Goal: Task Accomplishment & Management: Complete application form

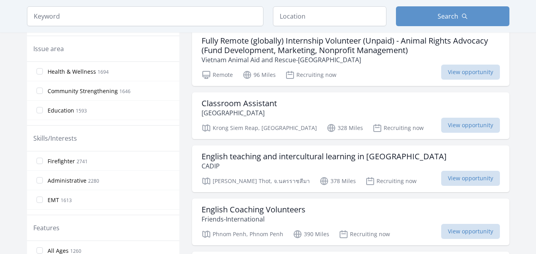
scroll to position [248, 0]
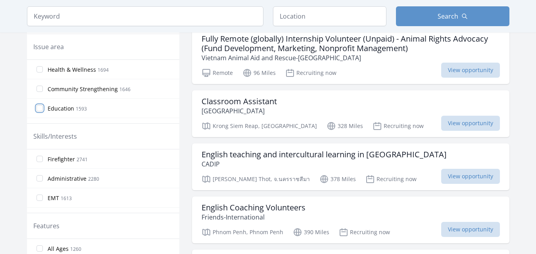
click at [39, 106] on input "Education 1593" at bounding box center [40, 108] width 6 height 6
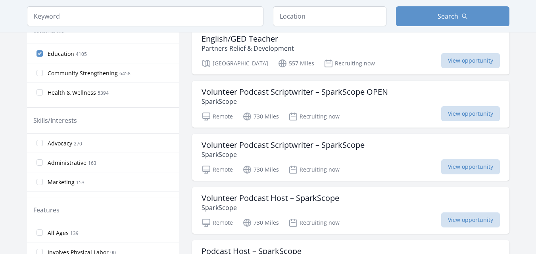
click at [39, 69] on label "Community Strengthening 6458" at bounding box center [103, 73] width 152 height 16
click at [39, 70] on input "Community Strengthening 6458" at bounding box center [40, 73] width 6 height 6
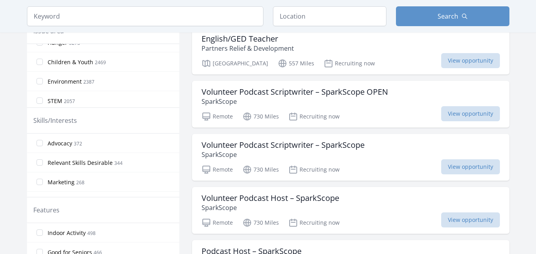
scroll to position [94, 0]
click at [38, 75] on input "Environment 2387" at bounding box center [40, 76] width 6 height 6
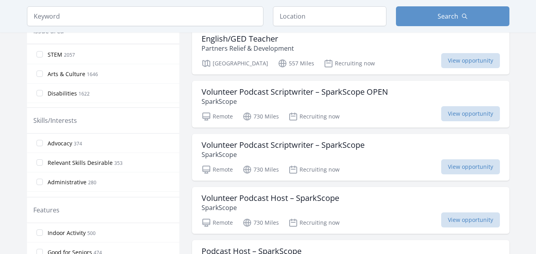
scroll to position [140, 0]
click at [39, 68] on input "Arts & Culture 1646" at bounding box center [40, 69] width 6 height 6
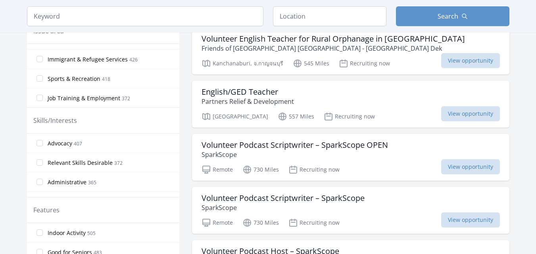
scroll to position [379, 0]
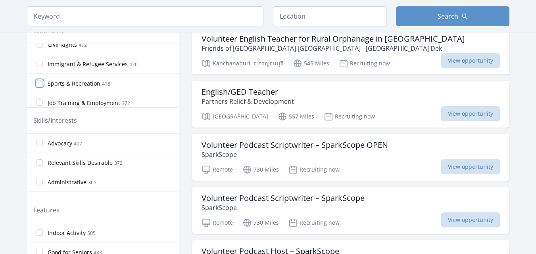
click at [41, 83] on input "Sports & Recreation 418" at bounding box center [40, 83] width 6 height 6
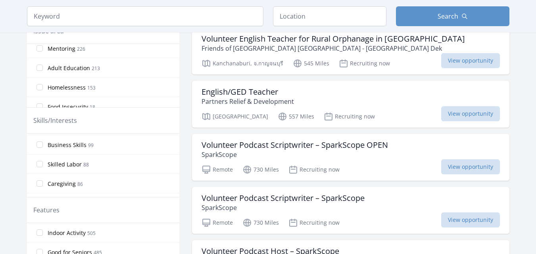
scroll to position [285, 0]
click at [40, 189] on input "Caregiving 86" at bounding box center [40, 189] width 6 height 6
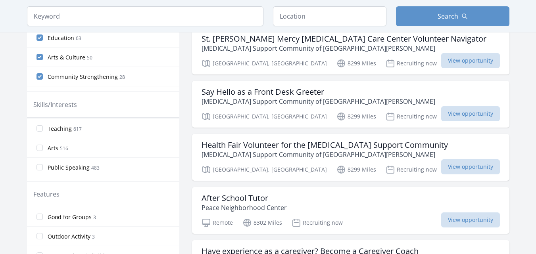
scroll to position [141, 0]
click at [38, 141] on input "Arts 516" at bounding box center [40, 142] width 6 height 6
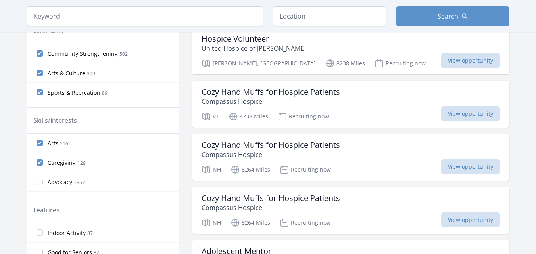
click at [176, 132] on div "Skills/Interests" at bounding box center [103, 121] width 152 height 26
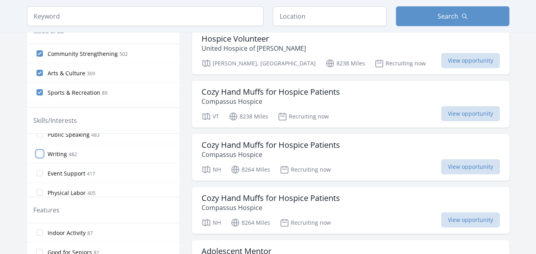
click at [40, 154] on input "Writing 482" at bounding box center [40, 154] width 6 height 6
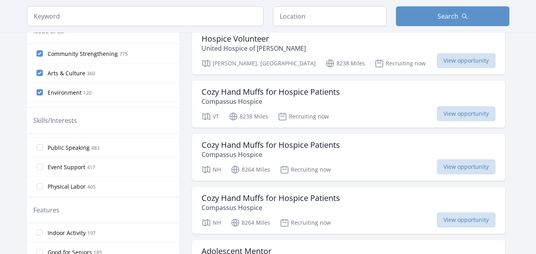
scroll to position [208, 0]
click at [40, 148] on input "Event Support 417" at bounding box center [40, 149] width 6 height 6
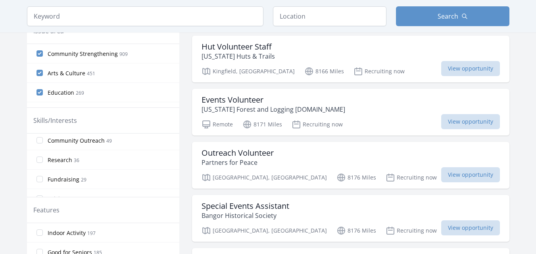
scroll to position [515, 0]
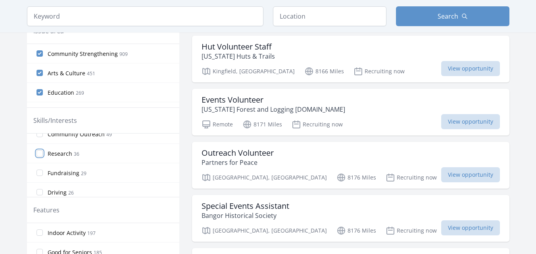
click at [40, 152] on input "Research 36" at bounding box center [40, 153] width 6 height 6
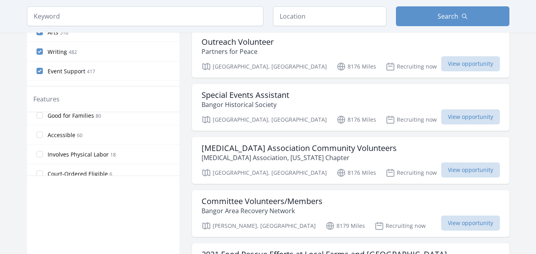
scroll to position [67, 0]
click at [39, 131] on input "Accessible 60" at bounding box center [40, 132] width 6 height 6
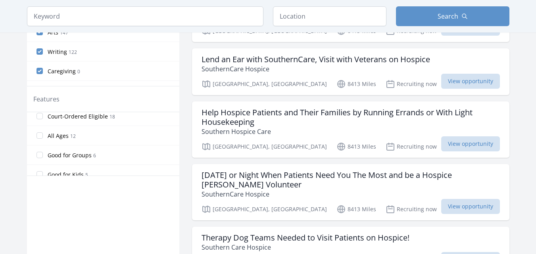
scroll to position [128, 0]
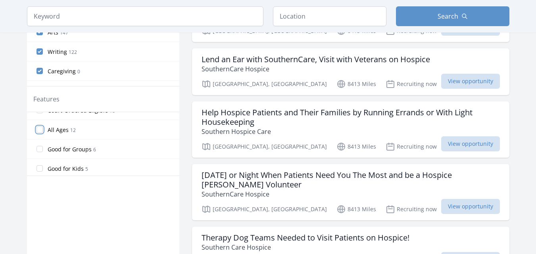
click at [39, 129] on input "All Ages 12" at bounding box center [40, 130] width 6 height 6
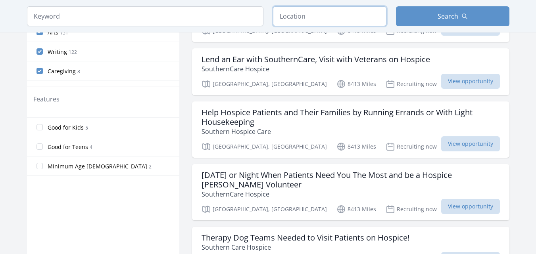
click at [329, 20] on input "text" at bounding box center [330, 16] width 114 height 20
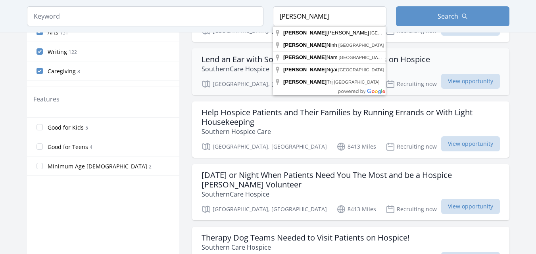
type input "Quảng Trị, Việt Nam"
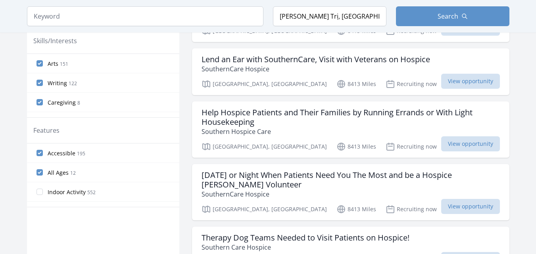
scroll to position [375, 0]
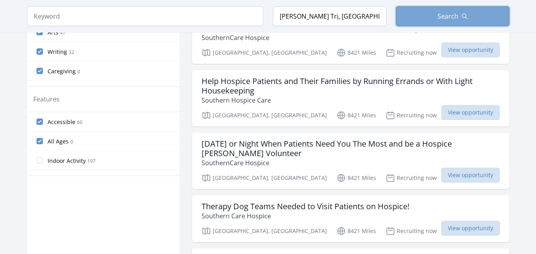
click at [451, 13] on span "Search" at bounding box center [448, 17] width 21 height 10
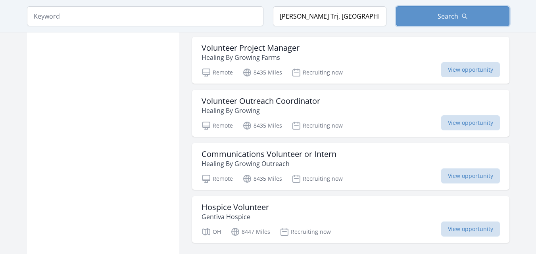
scroll to position [987, 0]
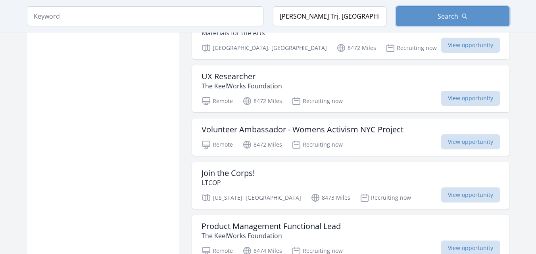
scroll to position [1636, 0]
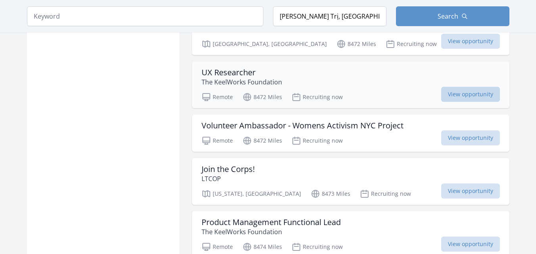
click at [476, 89] on span "View opportunity" at bounding box center [471, 94] width 59 height 15
click at [375, 82] on div "UX Researcher The KeelWorks Foundation" at bounding box center [351, 77] width 299 height 19
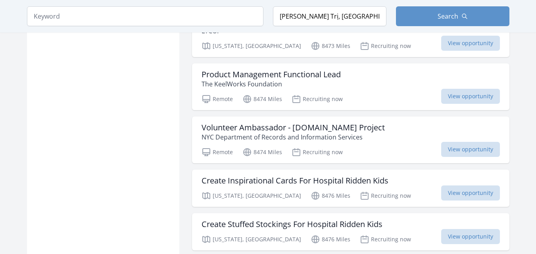
scroll to position [1788, 0]
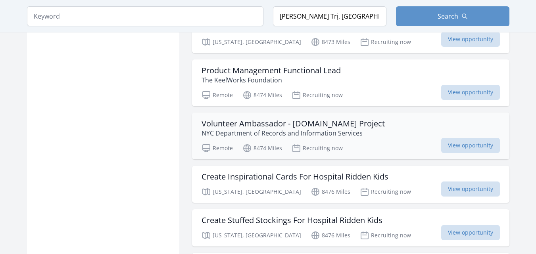
click at [310, 128] on h3 "Volunteer Ambassador - WomensActivism.NYC Project" at bounding box center [293, 124] width 183 height 10
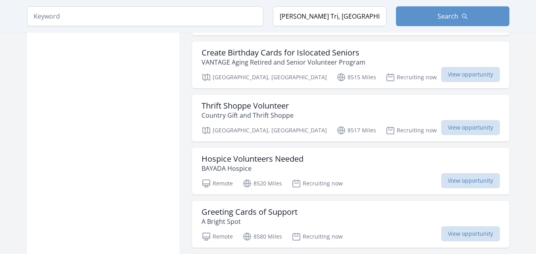
scroll to position [2475, 0]
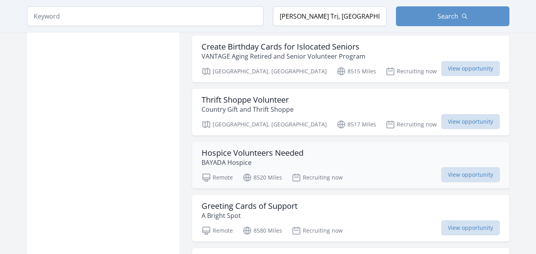
click at [287, 150] on h3 "Hospice Volunteers Needed" at bounding box center [253, 153] width 102 height 10
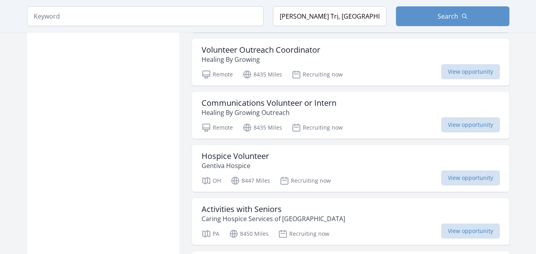
scroll to position [982, 0]
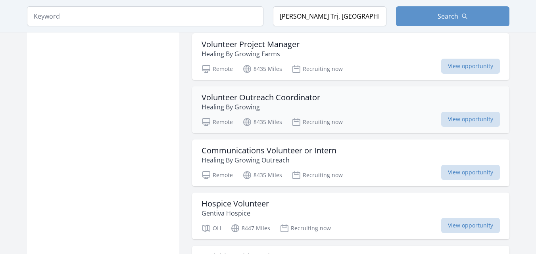
click at [300, 102] on h3 "Volunteer Outreach Coordinator" at bounding box center [261, 98] width 119 height 10
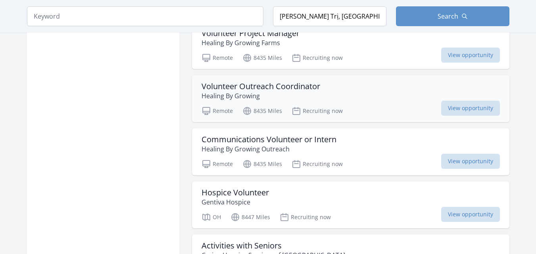
scroll to position [1014, 0]
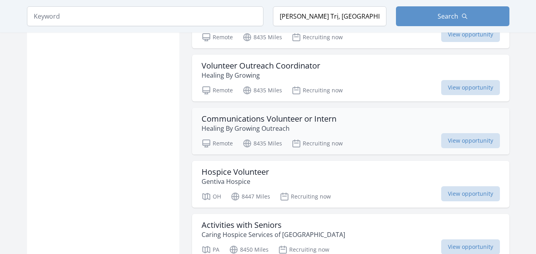
click at [314, 118] on h3 "Communications Volunteer or Intern" at bounding box center [269, 119] width 135 height 10
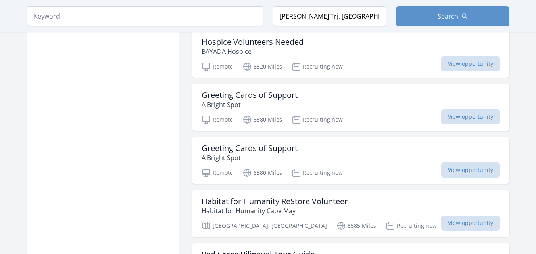
scroll to position [2570, 0]
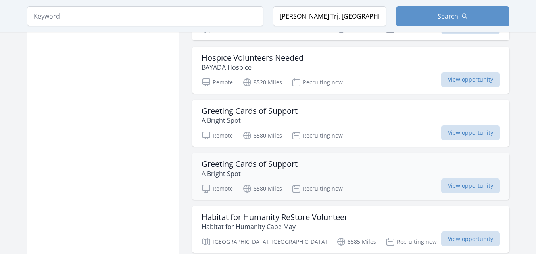
click at [268, 163] on h3 "Greeting Cards of Support" at bounding box center [250, 165] width 96 height 10
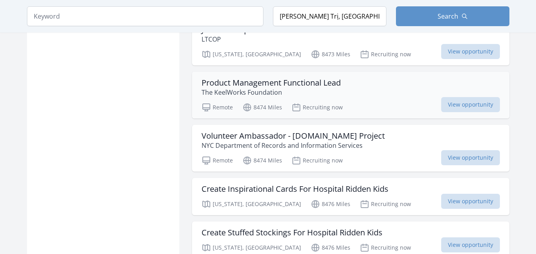
scroll to position [1776, 0]
click at [373, 134] on h3 "Volunteer Ambassador - WomensActivism.NYC Project" at bounding box center [293, 136] width 183 height 10
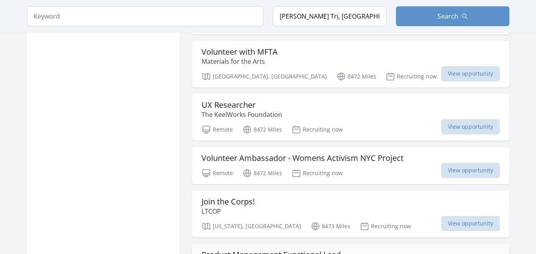
scroll to position [1601, 0]
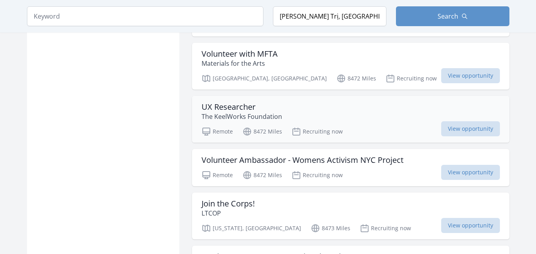
click at [246, 112] on h3 "UX Researcher" at bounding box center [242, 107] width 81 height 10
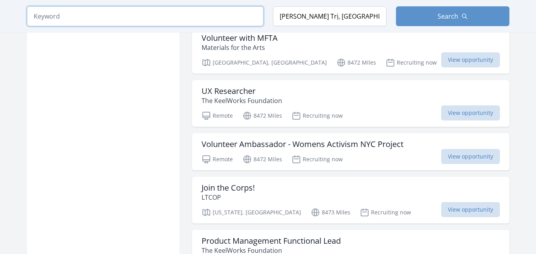
click at [197, 12] on input "search" at bounding box center [145, 16] width 237 height 20
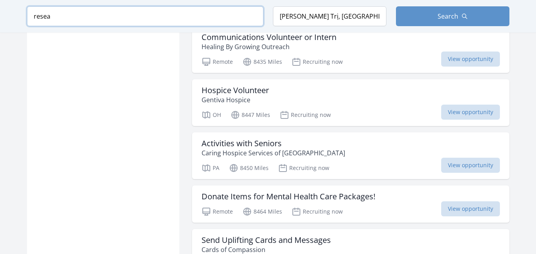
scroll to position [1617, 0]
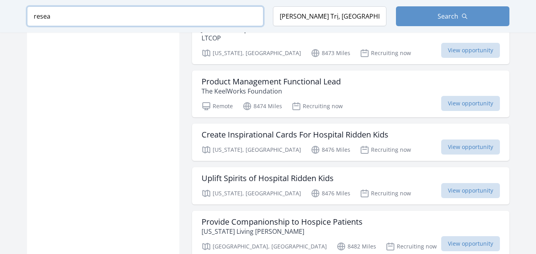
scroll to position [443, 0]
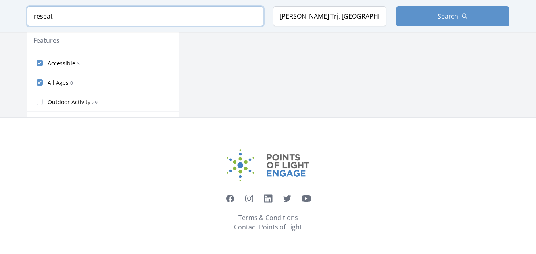
scroll to position [427, 0]
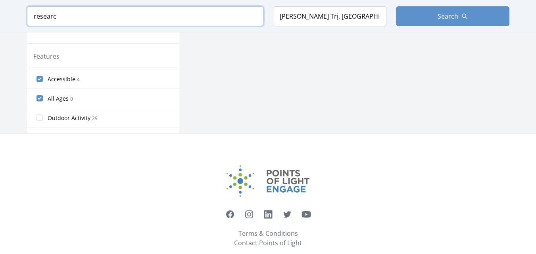
scroll to position [443, 0]
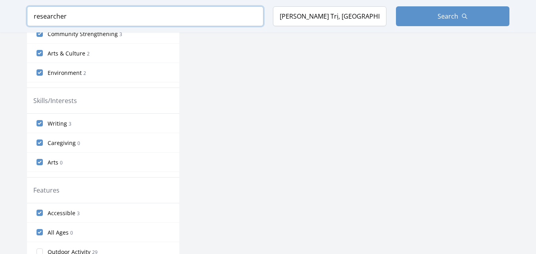
scroll to position [278, 0]
click at [116, 10] on input "researcher" at bounding box center [145, 16] width 237 height 20
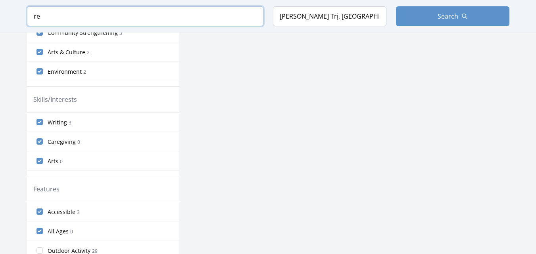
type input "r"
type input "a"
type input "ả"
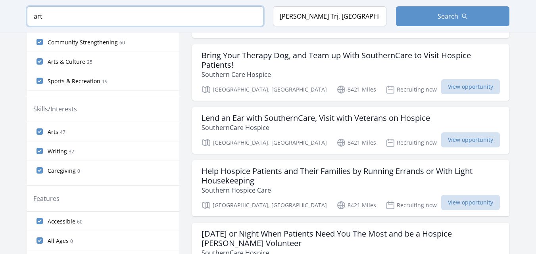
scroll to position [294, 0]
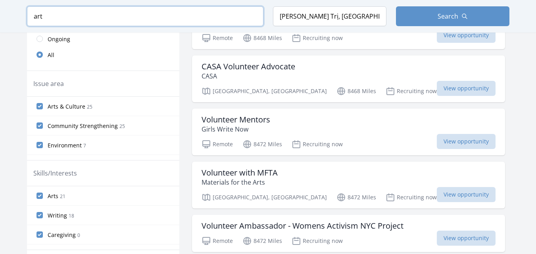
scroll to position [199, 0]
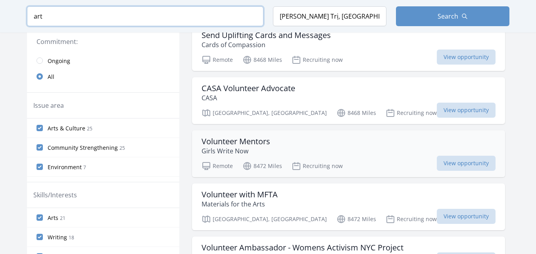
type input "art"
click at [229, 140] on h3 "Volunteer Mentors" at bounding box center [236, 142] width 69 height 10
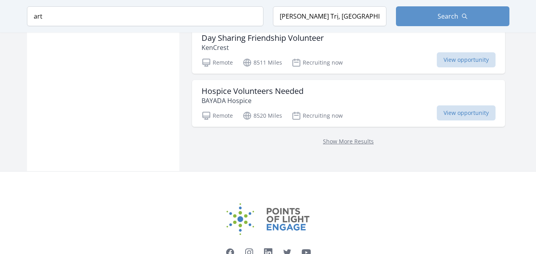
scroll to position [1011, 0]
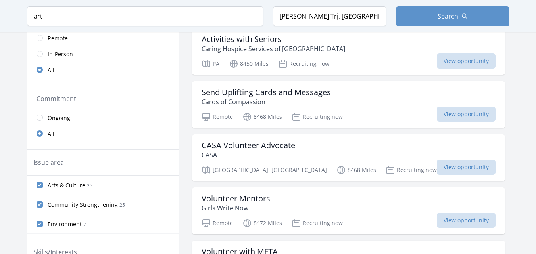
scroll to position [147, 0]
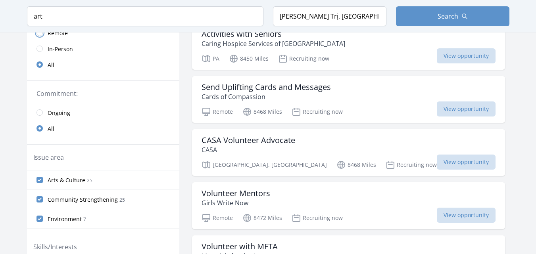
click at [40, 33] on input "radio" at bounding box center [40, 33] width 6 height 6
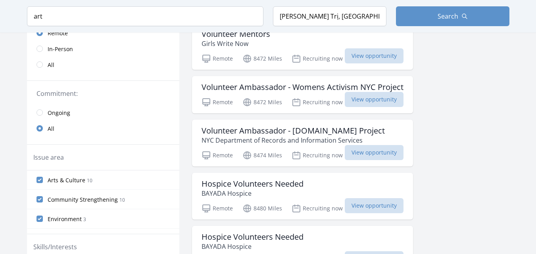
click at [182, 95] on div "Active filters Clear filters Presence : Remote ✕ Query : art ✕ Within Any dista…" at bounding box center [268, 220] width 483 height 619
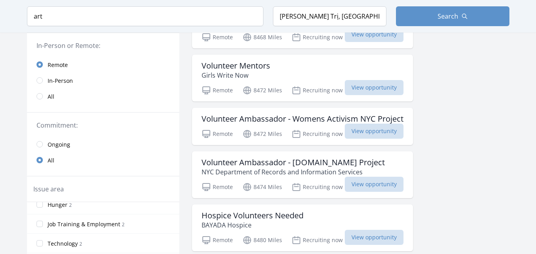
scroll to position [322, 0]
click at [178, 140] on link "Ongoing" at bounding box center [103, 145] width 152 height 16
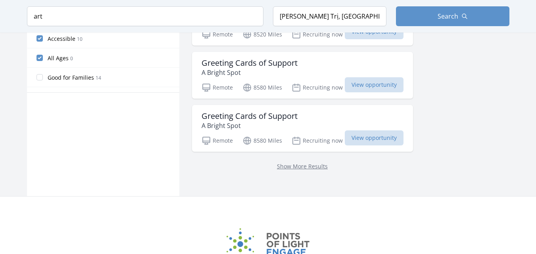
scroll to position [490, 0]
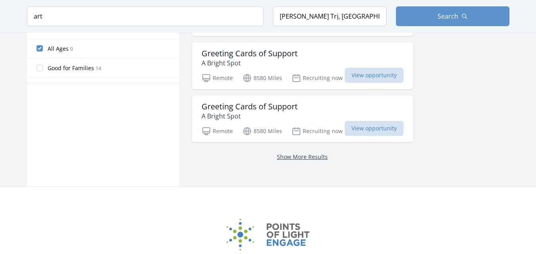
click at [311, 157] on link "Show More Results" at bounding box center [302, 157] width 51 height 8
click at [294, 157] on link "Show More Results" at bounding box center [302, 157] width 51 height 8
click at [293, 157] on link "Show More Results" at bounding box center [302, 157] width 51 height 8
click at [314, 156] on link "Show More Results" at bounding box center [302, 157] width 51 height 8
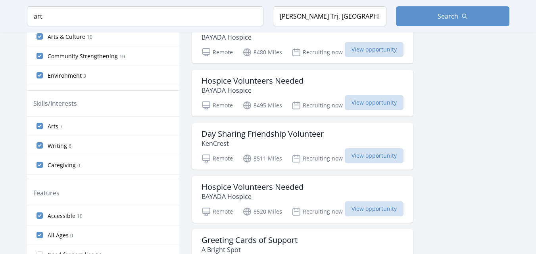
scroll to position [291, 0]
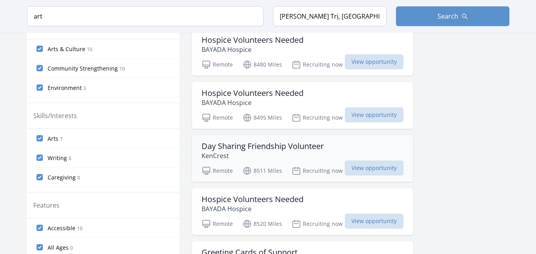
click at [326, 146] on div "Day Sharing Friendship Volunteer KenCrest" at bounding box center [303, 151] width 202 height 19
click at [517, 97] on div "Active filters Clear filters Presence : Remote ✕ Duration : Ongoing ✕ Query : a…" at bounding box center [268, 76] width 508 height 619
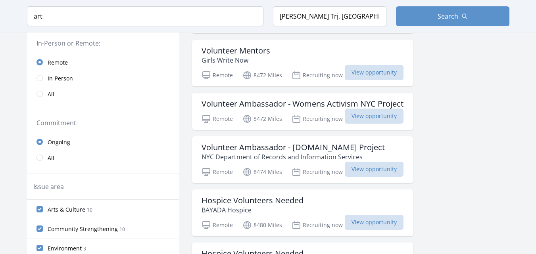
scroll to position [132, 0]
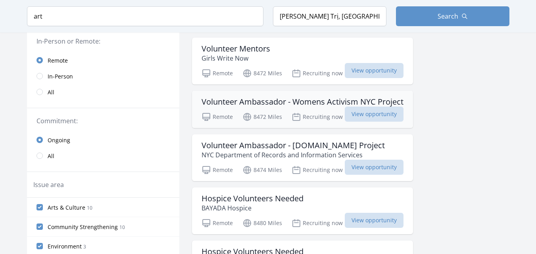
click at [309, 100] on h3 "Volunteer Ambassador - Womens Activism NYC Project" at bounding box center [303, 102] width 202 height 10
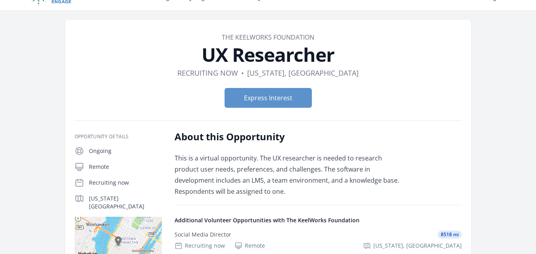
scroll to position [16, 0]
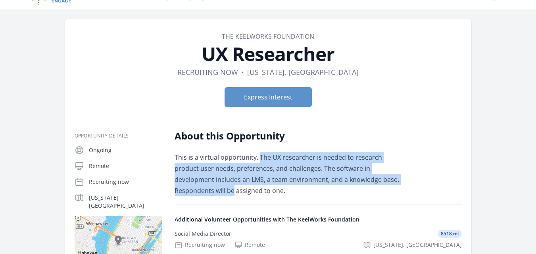
drag, startPoint x: 258, startPoint y: 158, endPoint x: 401, endPoint y: 182, distance: 145.0
click at [401, 182] on p "This is a virtual opportunity. The UX researcher is needed to research product …" at bounding box center [291, 174] width 232 height 44
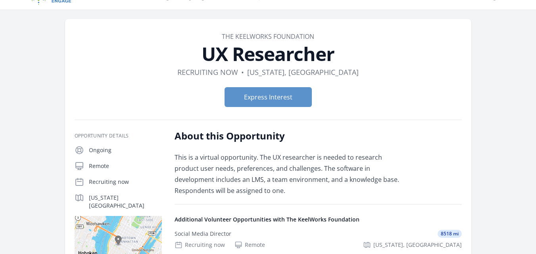
click at [402, 186] on p "This is a virtual opportunity. The UX researcher is needed to research product …" at bounding box center [291, 174] width 232 height 44
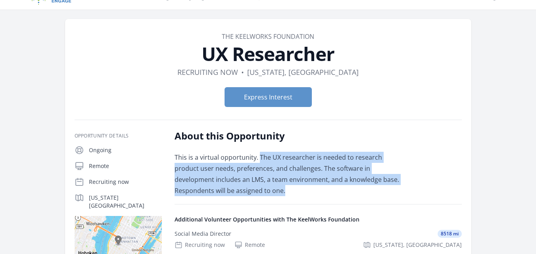
drag, startPoint x: 258, startPoint y: 156, endPoint x: 317, endPoint y: 193, distance: 69.6
click at [317, 193] on p "This is a virtual opportunity. The UX researcher is needed to research product …" at bounding box center [291, 174] width 232 height 44
copy p "The UX researcher is needed to research product user needs, preferences, and ch…"
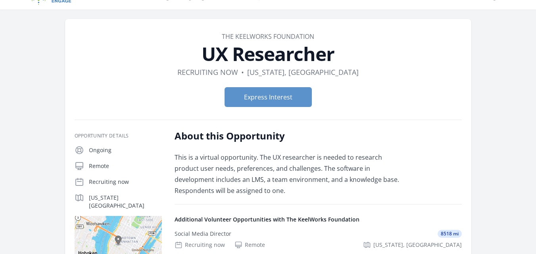
click at [390, 82] on div "Express Interest" at bounding box center [269, 97] width 388 height 33
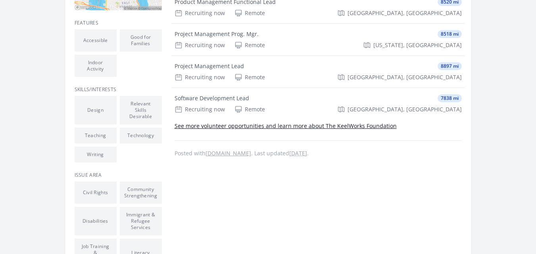
scroll to position [279, 0]
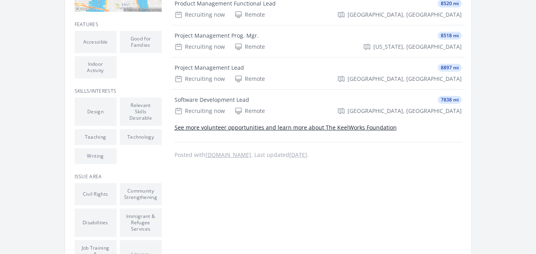
click at [258, 127] on link "See more volunteer opportunities and learn more about The KeelWorks Foundation" at bounding box center [286, 128] width 222 height 8
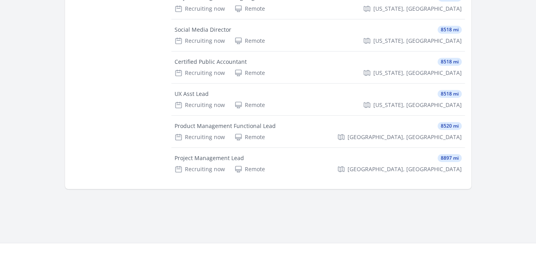
scroll to position [266, 0]
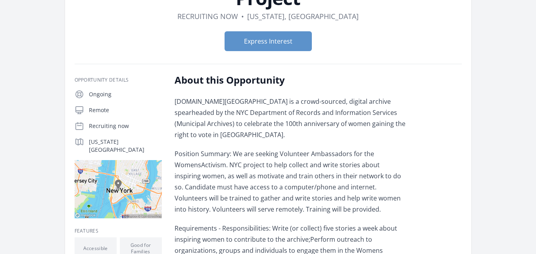
scroll to position [8, 0]
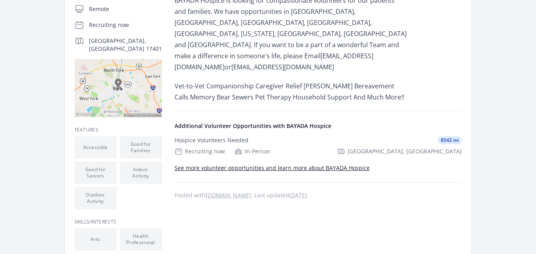
scroll to position [175, 0]
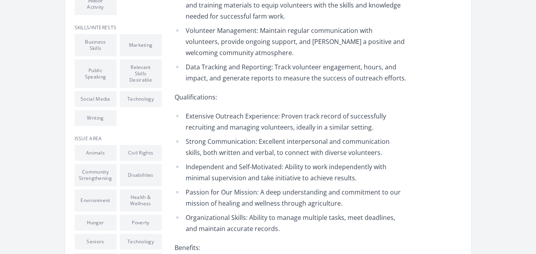
scroll to position [365, 0]
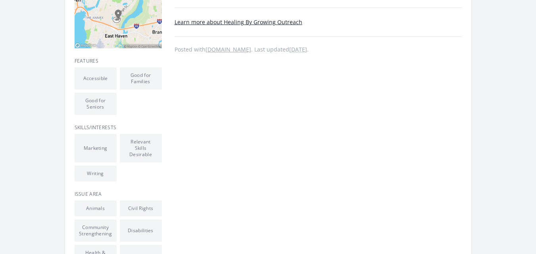
scroll to position [238, 0]
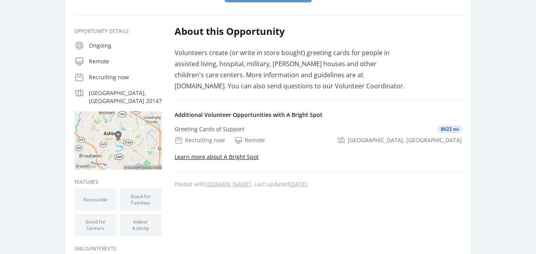
scroll to position [127, 0]
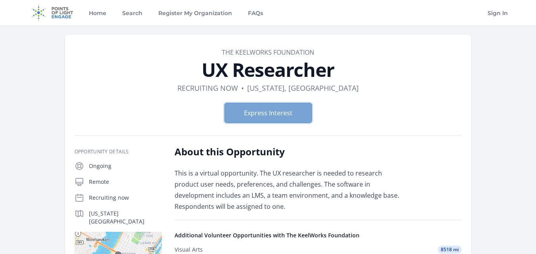
click at [275, 117] on button "Express Interest" at bounding box center [268, 113] width 87 height 20
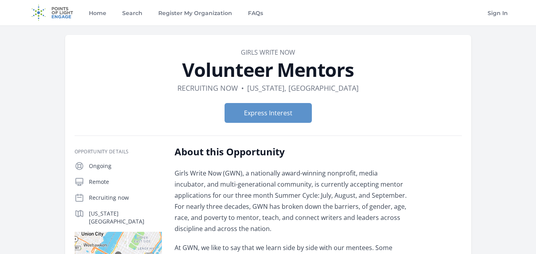
click at [267, 108] on button "Express Interest" at bounding box center [268, 113] width 87 height 20
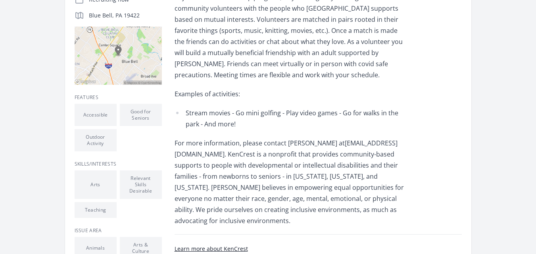
scroll to position [208, 0]
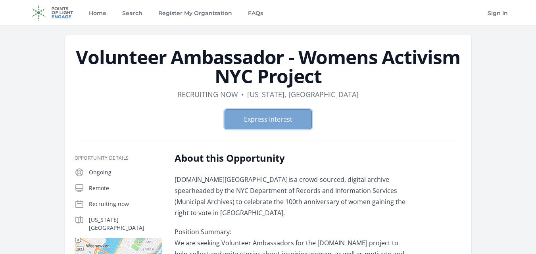
click at [276, 125] on button "Express Interest" at bounding box center [268, 120] width 87 height 20
